Goal: Transaction & Acquisition: Book appointment/travel/reservation

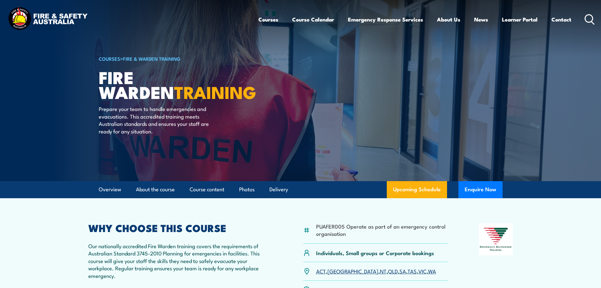
scroll to position [126, 0]
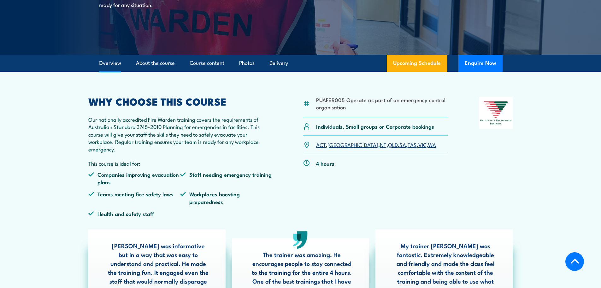
click at [380, 146] on link "NT" at bounding box center [383, 144] width 7 height 8
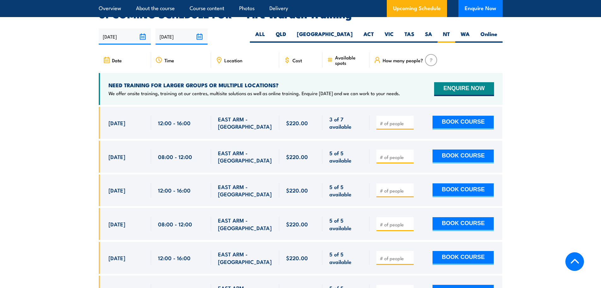
scroll to position [1206, 0]
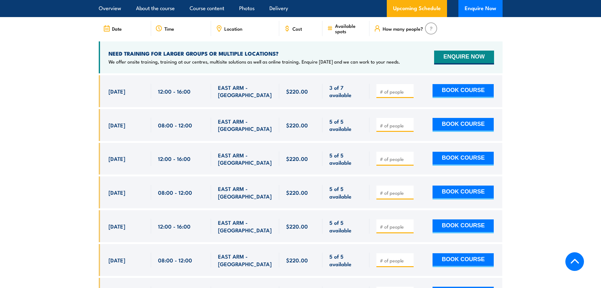
click at [390, 156] on input "number" at bounding box center [396, 159] width 32 height 6
click at [410, 156] on input "1" at bounding box center [396, 159] width 32 height 6
click at [410, 156] on input "2" at bounding box center [396, 159] width 32 height 6
type input "3"
click at [410, 156] on input "3" at bounding box center [396, 159] width 32 height 6
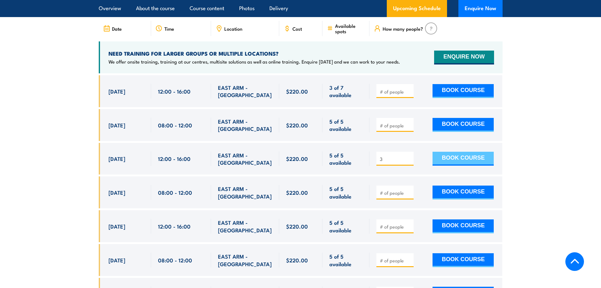
click at [453, 152] on button "BOOK COURSE" at bounding box center [463, 159] width 61 height 14
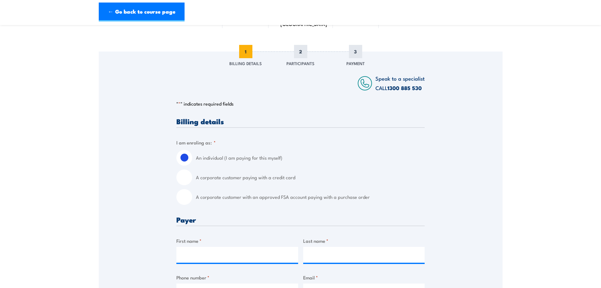
scroll to position [63, 0]
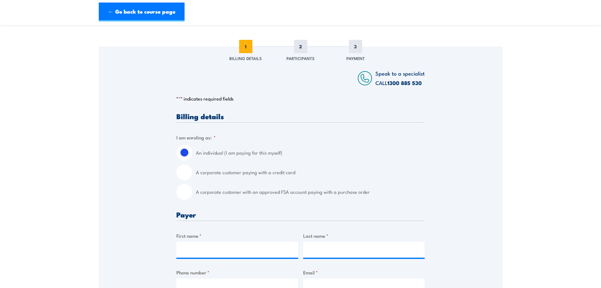
click at [186, 195] on input "A corporate customer with an approved FSA account paying with a purchase order" at bounding box center [184, 192] width 16 height 16
radio input "true"
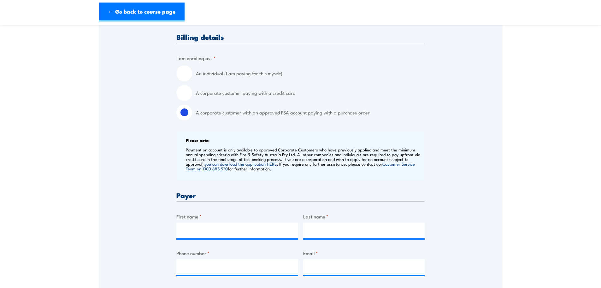
scroll to position [158, 0]
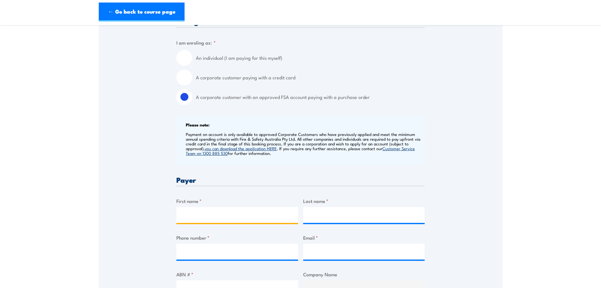
click at [219, 216] on input "First name *" at bounding box center [237, 215] width 122 height 16
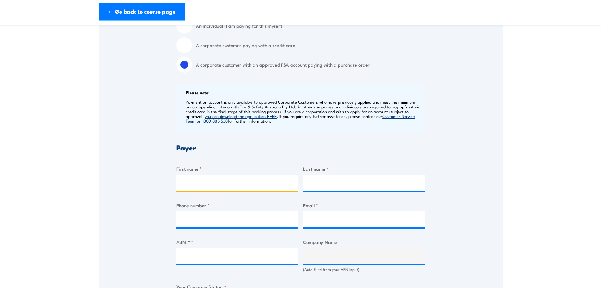
scroll to position [221, 0]
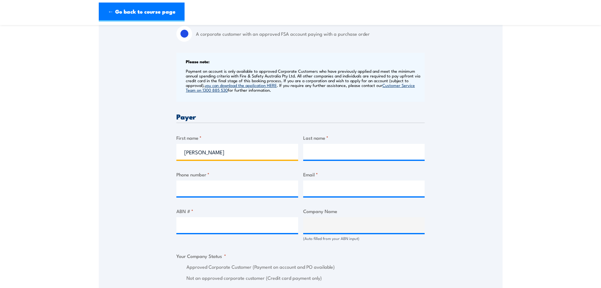
type input "[PERSON_NAME]"
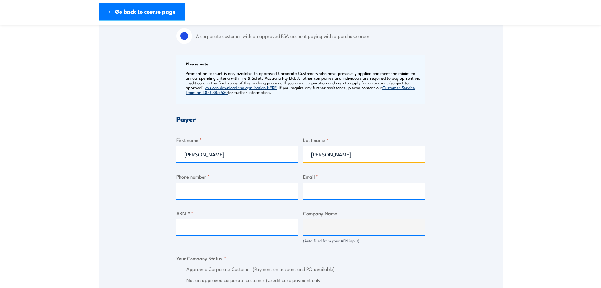
scroll to position [126, 0]
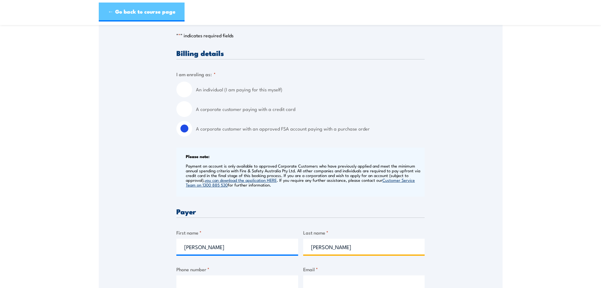
type input "[PERSON_NAME]"
click at [138, 9] on link "← Go back to course page" at bounding box center [142, 12] width 86 height 19
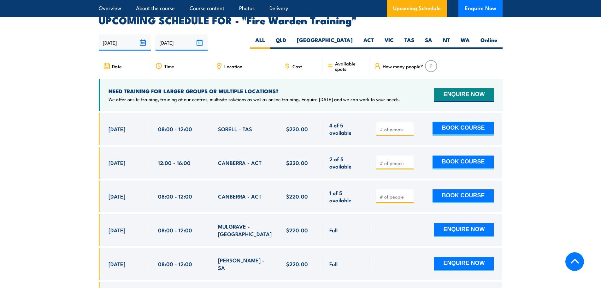
scroll to position [1137, 0]
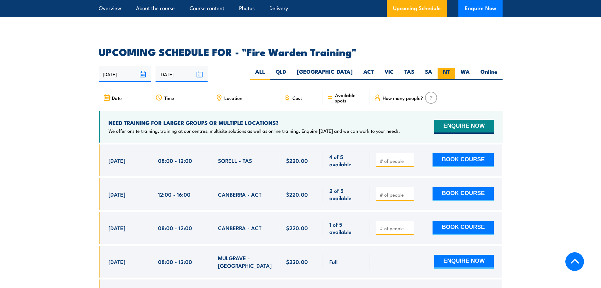
click at [445, 68] on label "NT" at bounding box center [447, 74] width 18 height 12
click at [450, 68] on input "NT" at bounding box center [452, 70] width 4 height 4
radio input "true"
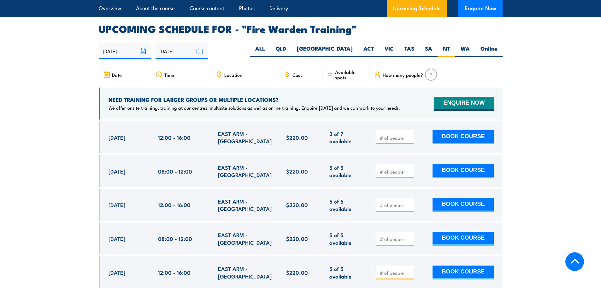
scroll to position [1174, 0]
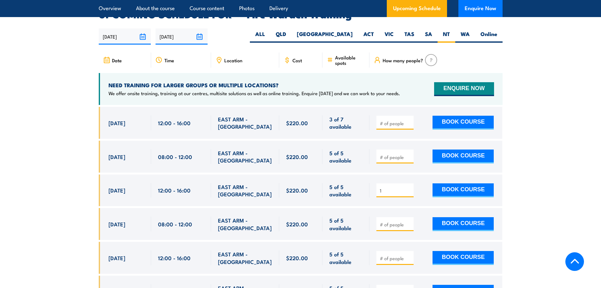
click at [411, 187] on input "1" at bounding box center [396, 190] width 32 height 6
click at [411, 187] on input "2" at bounding box center [396, 190] width 32 height 6
type input "3"
click at [411, 187] on input "3" at bounding box center [396, 190] width 32 height 6
click at [450, 183] on button "BOOK COURSE" at bounding box center [463, 190] width 61 height 14
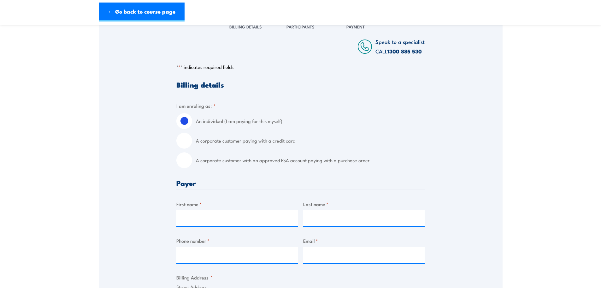
click at [186, 159] on input "A corporate customer with an approved FSA account paying with a purchase order" at bounding box center [184, 160] width 16 height 16
radio input "true"
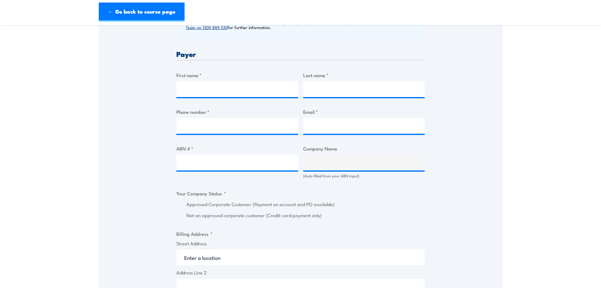
scroll to position [284, 0]
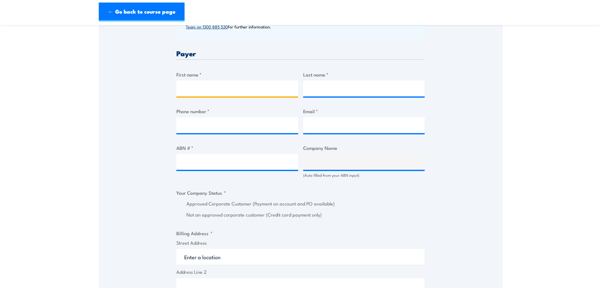
click at [232, 82] on input "First name *" at bounding box center [237, 89] width 122 height 16
type input "Bradley"
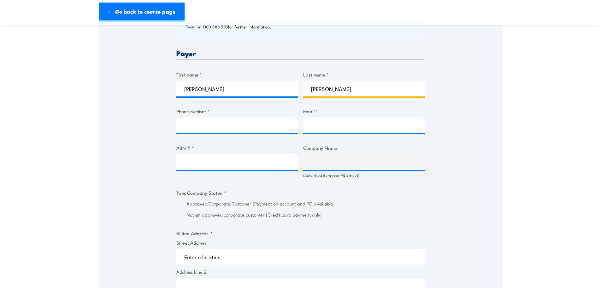
type input "Douglas"
click at [247, 122] on input "Phone number *" at bounding box center [237, 125] width 122 height 16
drag, startPoint x: 193, startPoint y: 127, endPoint x: 130, endPoint y: 129, distance: 63.2
click at [130, 129] on div "Speak to a specialist CALL 1300 885 530 CALL 1300 885 530 " * " indicates requi…" at bounding box center [301, 173] width 404 height 697
paste input "+61 8 8982 1023"
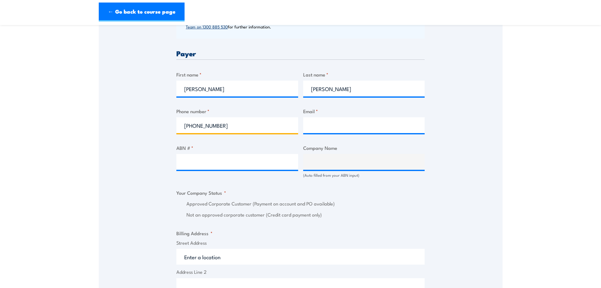
click at [193, 126] on input "+61 8 8982 1023" at bounding box center [237, 125] width 122 height 16
type input "08 8982 1023"
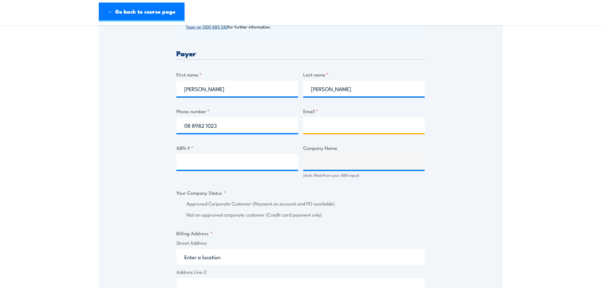
click at [334, 126] on input "Email *" at bounding box center [364, 125] width 122 height 16
type input "bradley.douglas@ntphn.org.au"
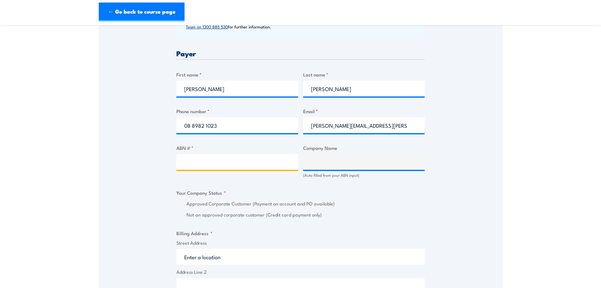
click at [248, 158] on input "ABN # *" at bounding box center [237, 162] width 122 height 16
paste input "17 158 970 480"
type input "17 158 970 480"
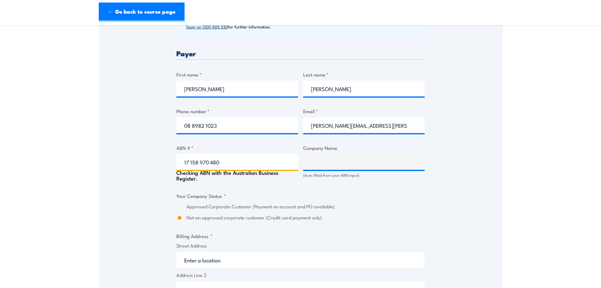
type input "HEALTH NETWORK NORTHERN TERRITORY LTD"
radio input "true"
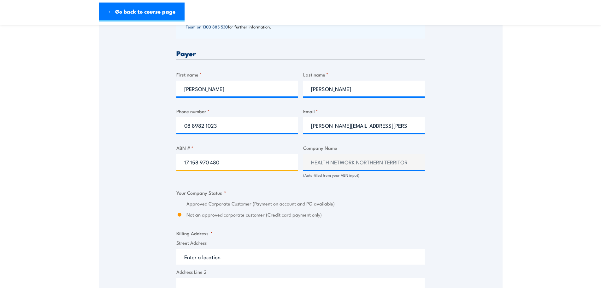
type input "17 158 970 480"
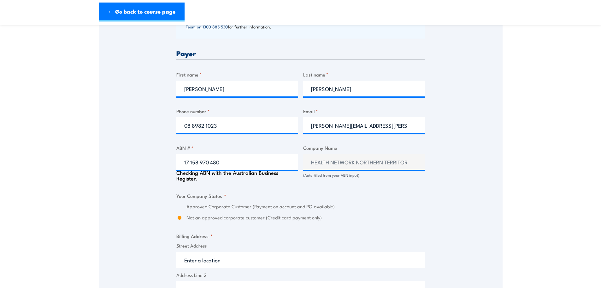
click at [145, 165] on div "Speak to a specialist CALL 1300 885 530 CALL 1300 885 530 " * " indicates requi…" at bounding box center [301, 175] width 404 height 700
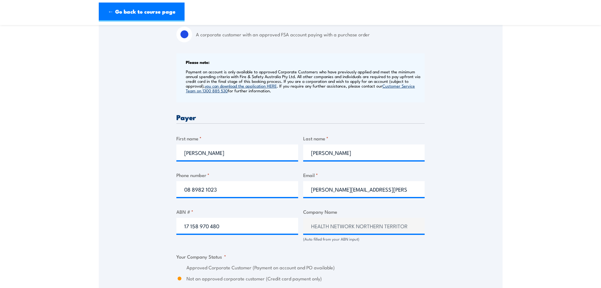
scroll to position [221, 0]
click at [137, 13] on link "← Go back to course page" at bounding box center [142, 12] width 86 height 19
